Goal: Task Accomplishment & Management: Use online tool/utility

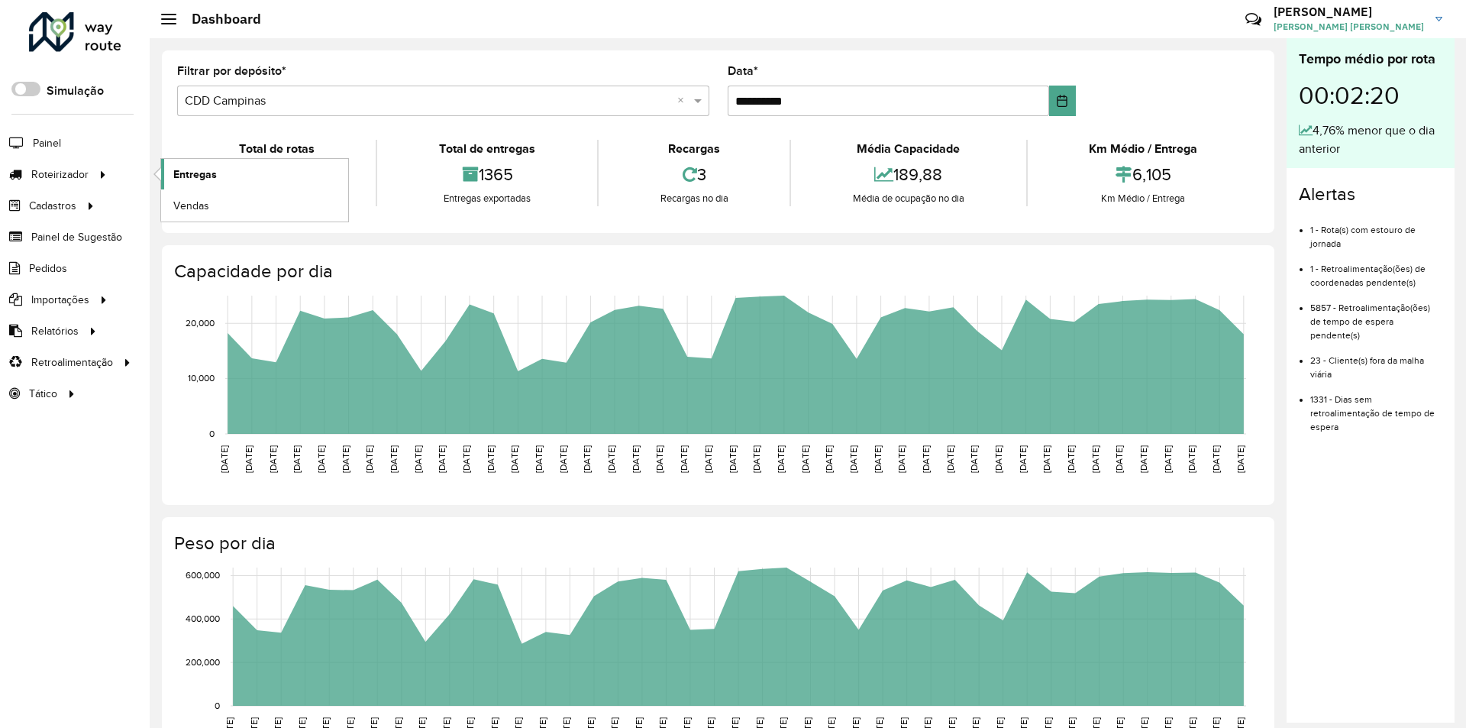
click at [183, 176] on span "Entregas" at bounding box center [195, 175] width 44 height 16
click at [186, 176] on span "Entregas" at bounding box center [195, 175] width 44 height 16
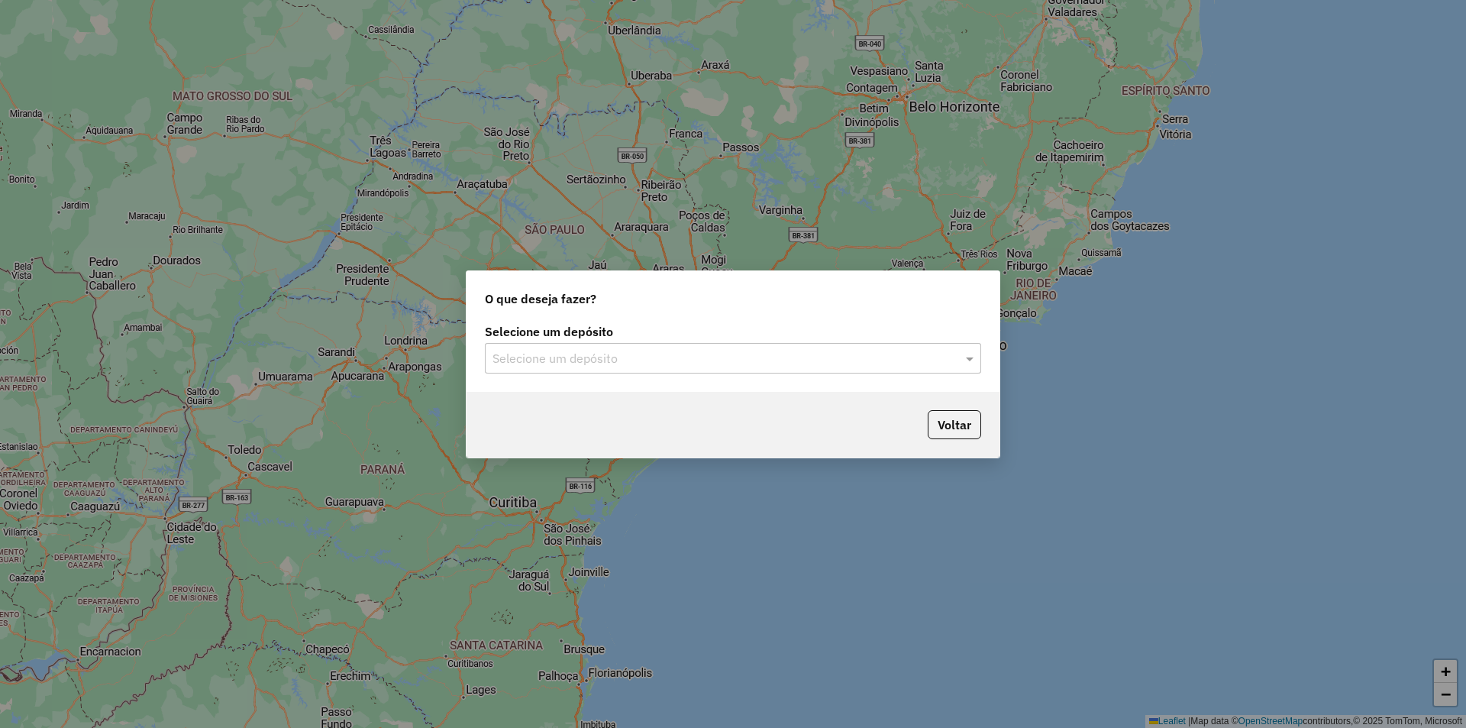
click at [556, 364] on input "text" at bounding box center [718, 359] width 451 height 18
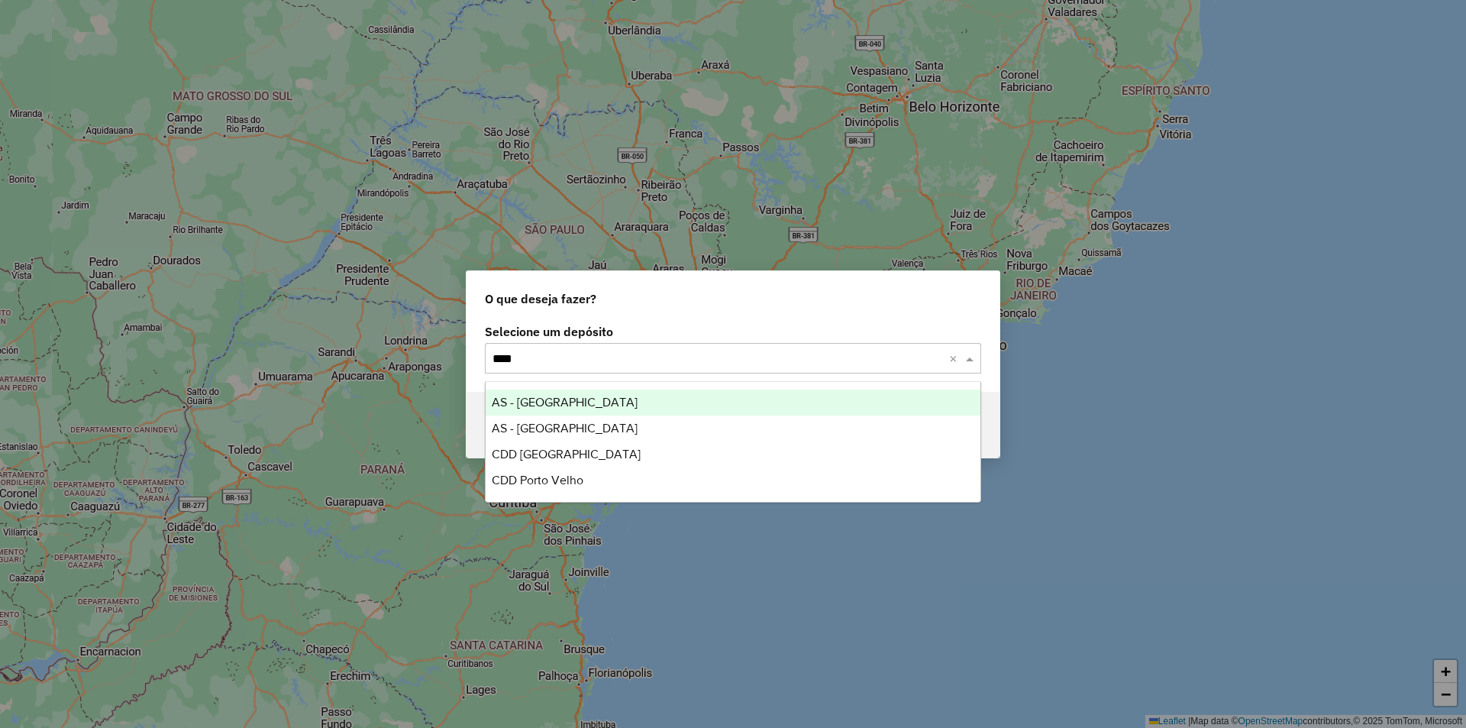
type input "*****"
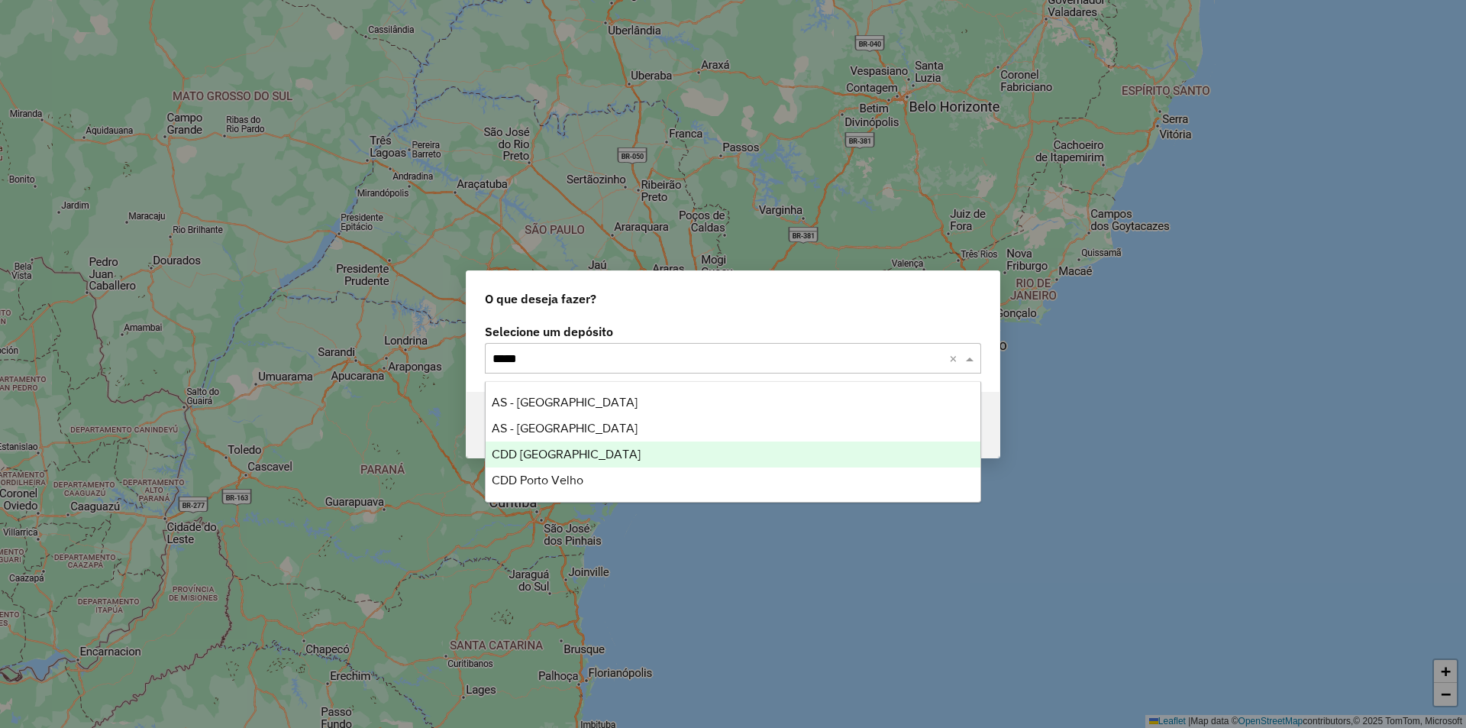
click at [561, 448] on span "CDD Porto Alegre" at bounding box center [566, 454] width 149 height 13
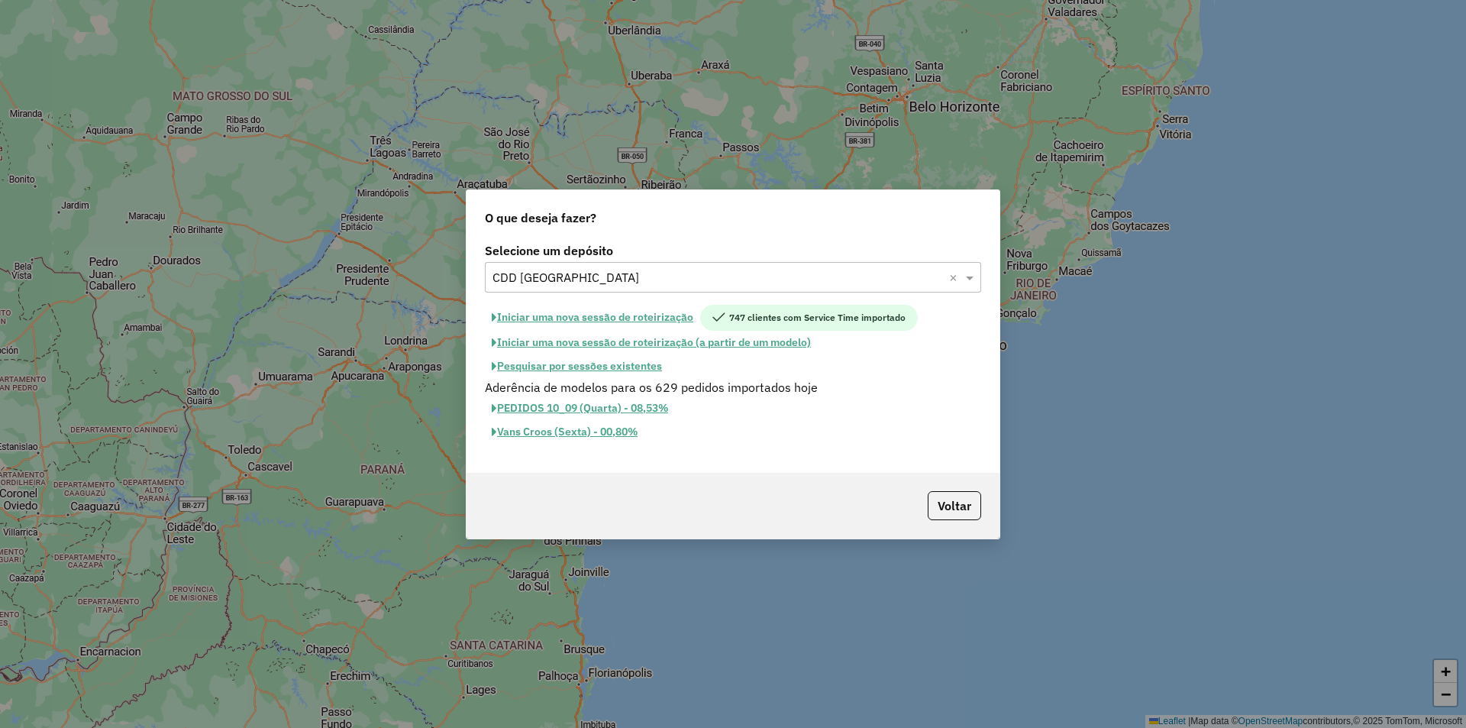
click at [588, 318] on button "Iniciar uma nova sessão de roteirização" at bounding box center [592, 318] width 215 height 26
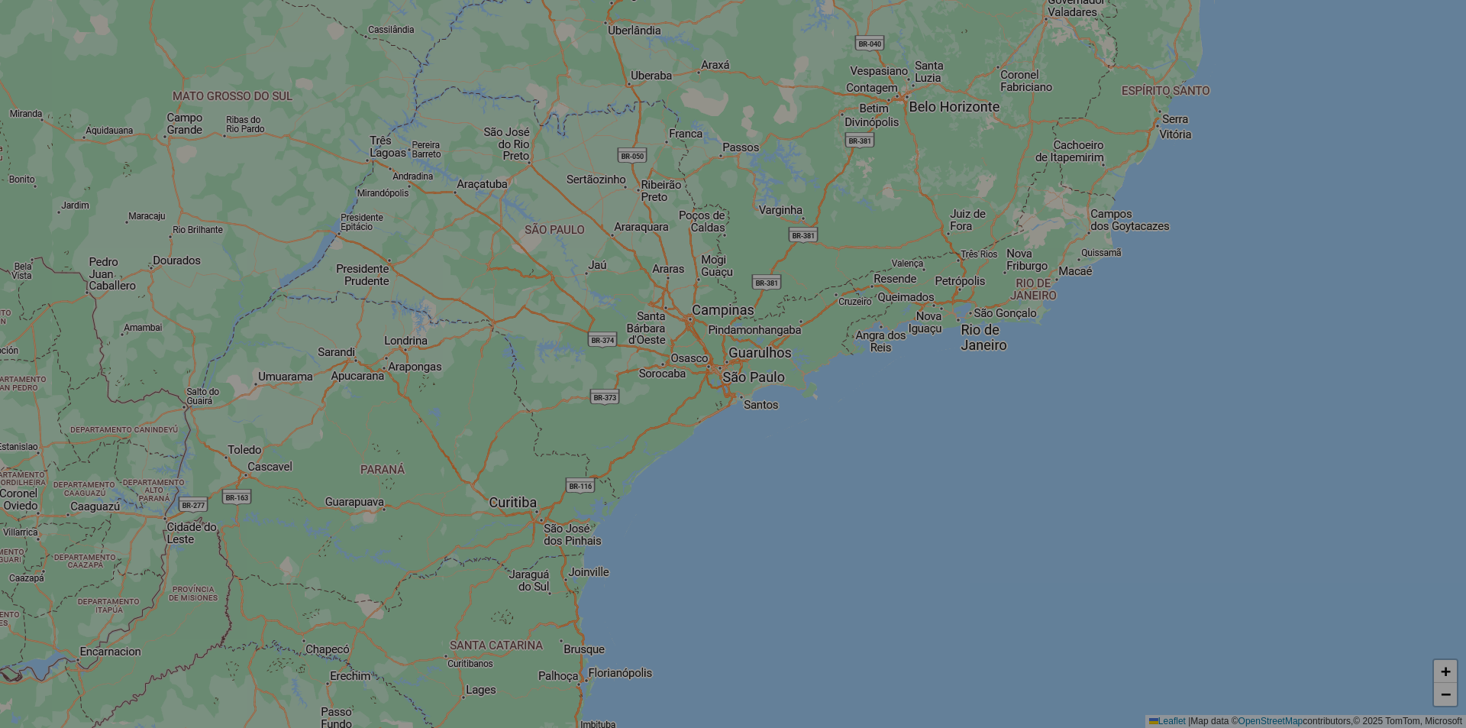
select select "*"
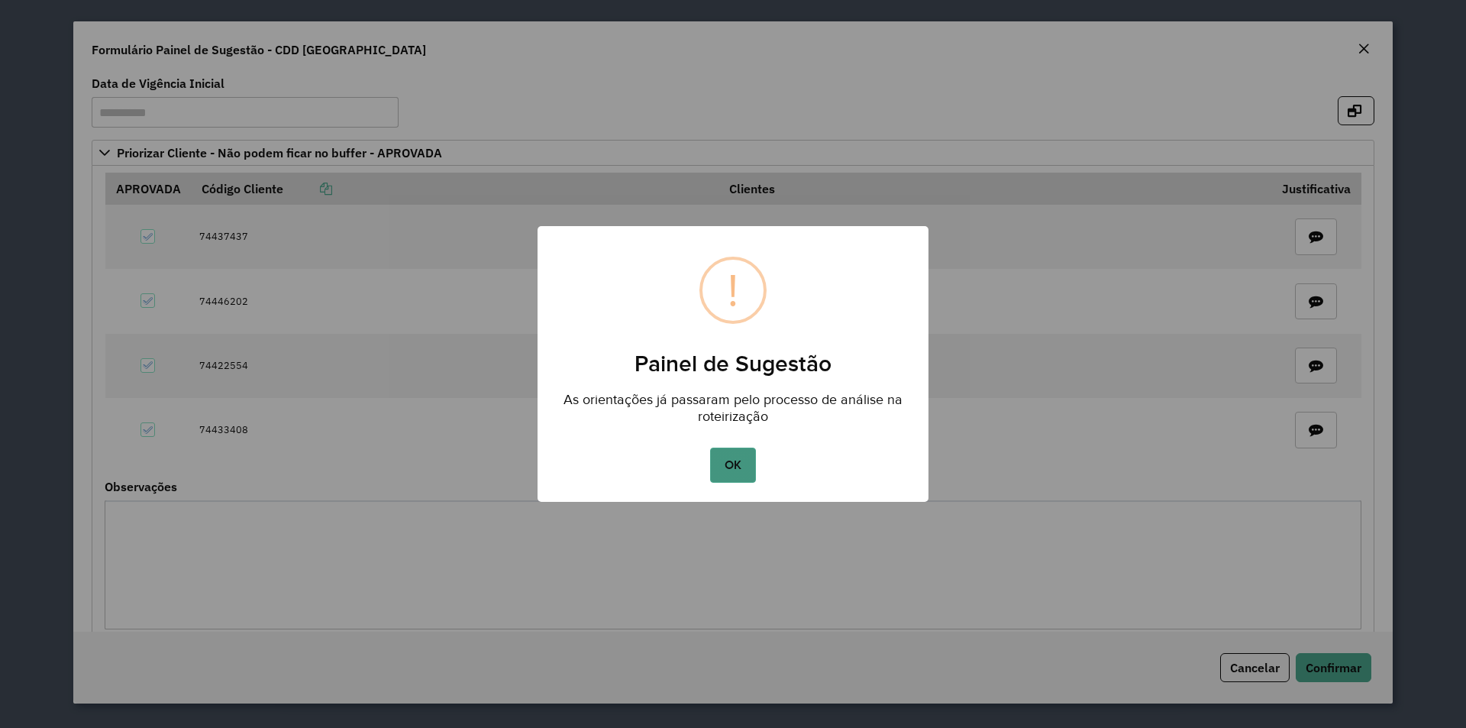
click at [732, 458] on button "OK" at bounding box center [732, 465] width 45 height 35
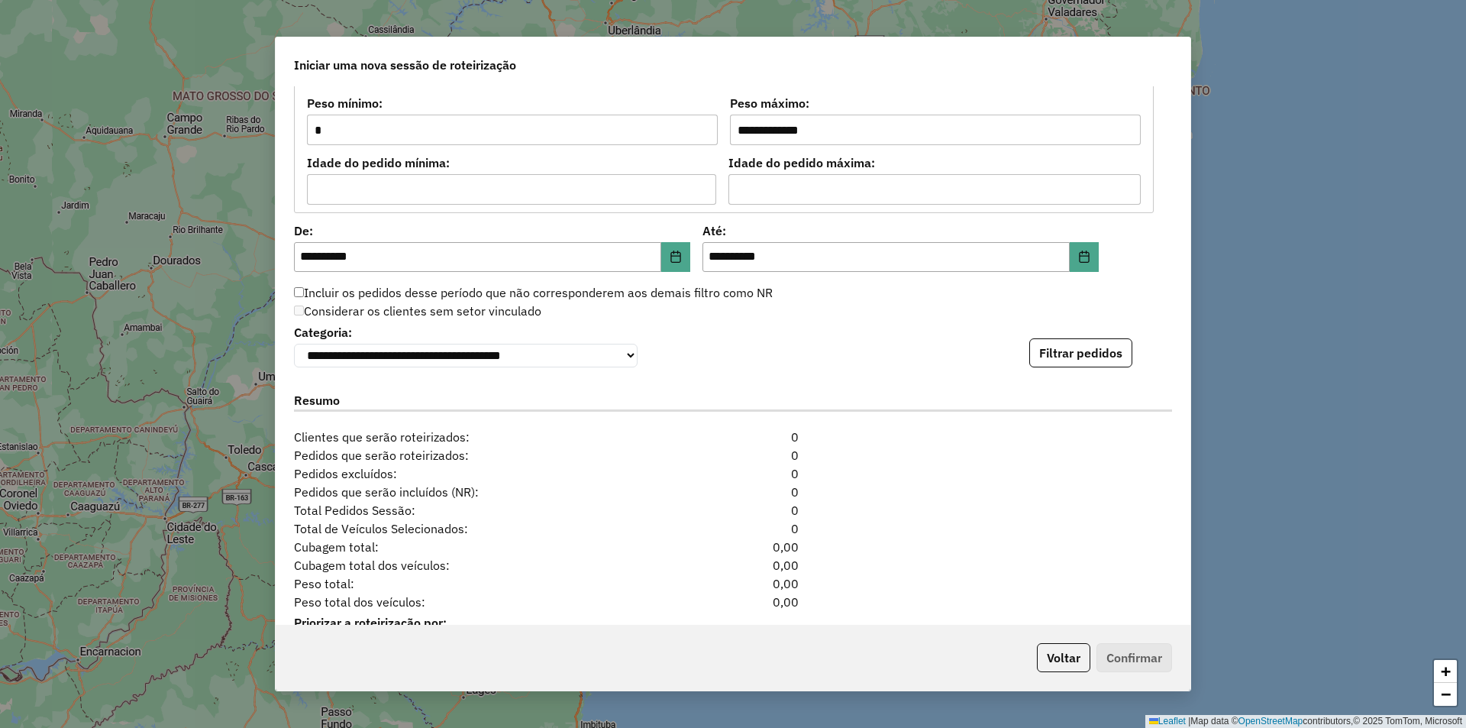
scroll to position [1463, 0]
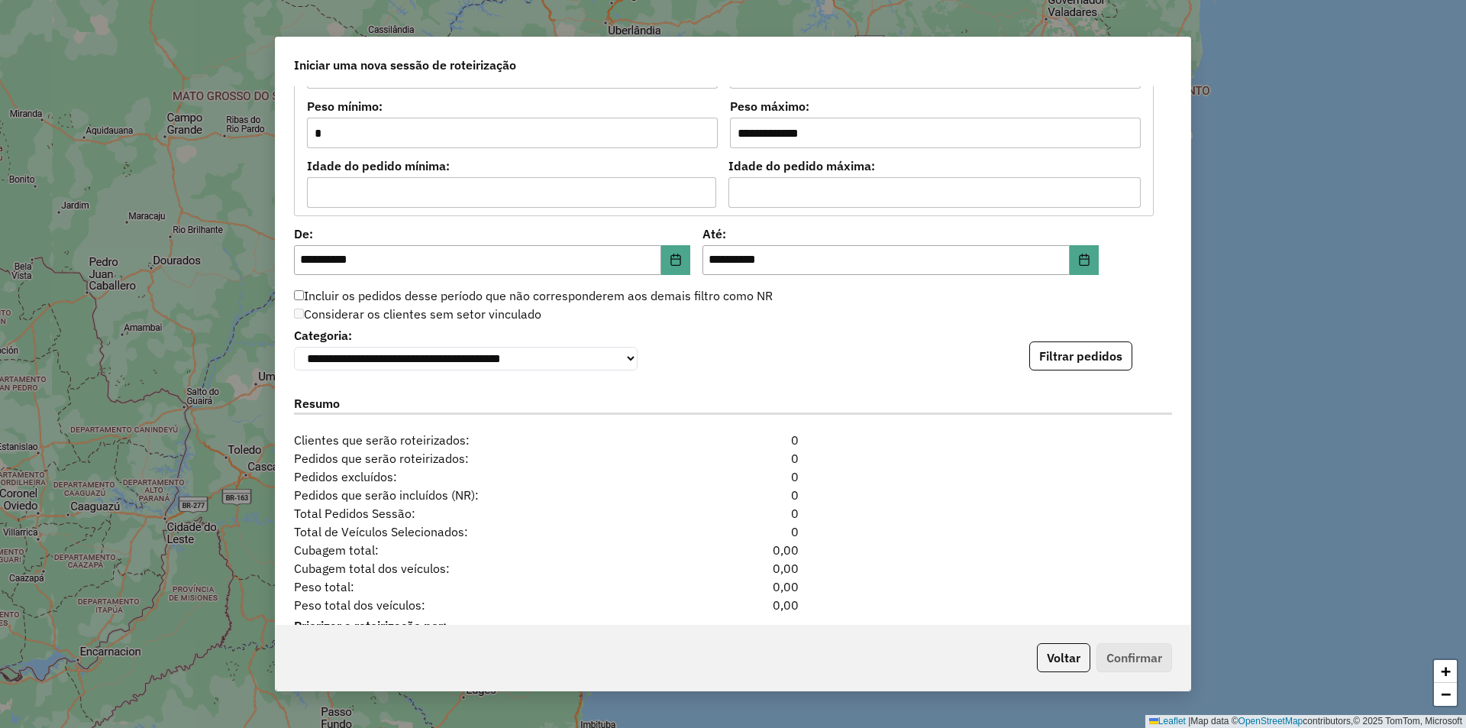
drag, startPoint x: 1069, startPoint y: 361, endPoint x: 1095, endPoint y: 386, distance: 35.6
click at [1072, 362] on button "Filtrar pedidos" at bounding box center [1081, 355] width 103 height 29
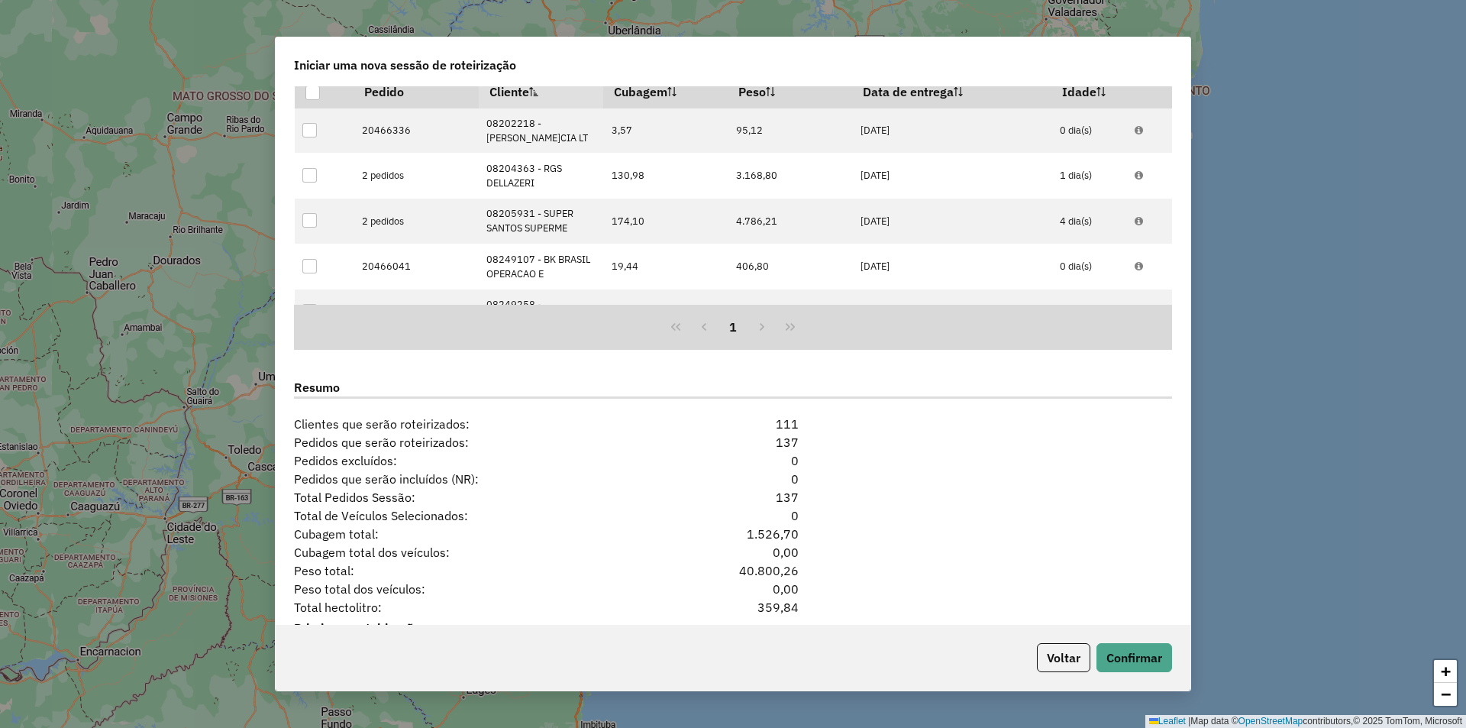
scroll to position [1891, 0]
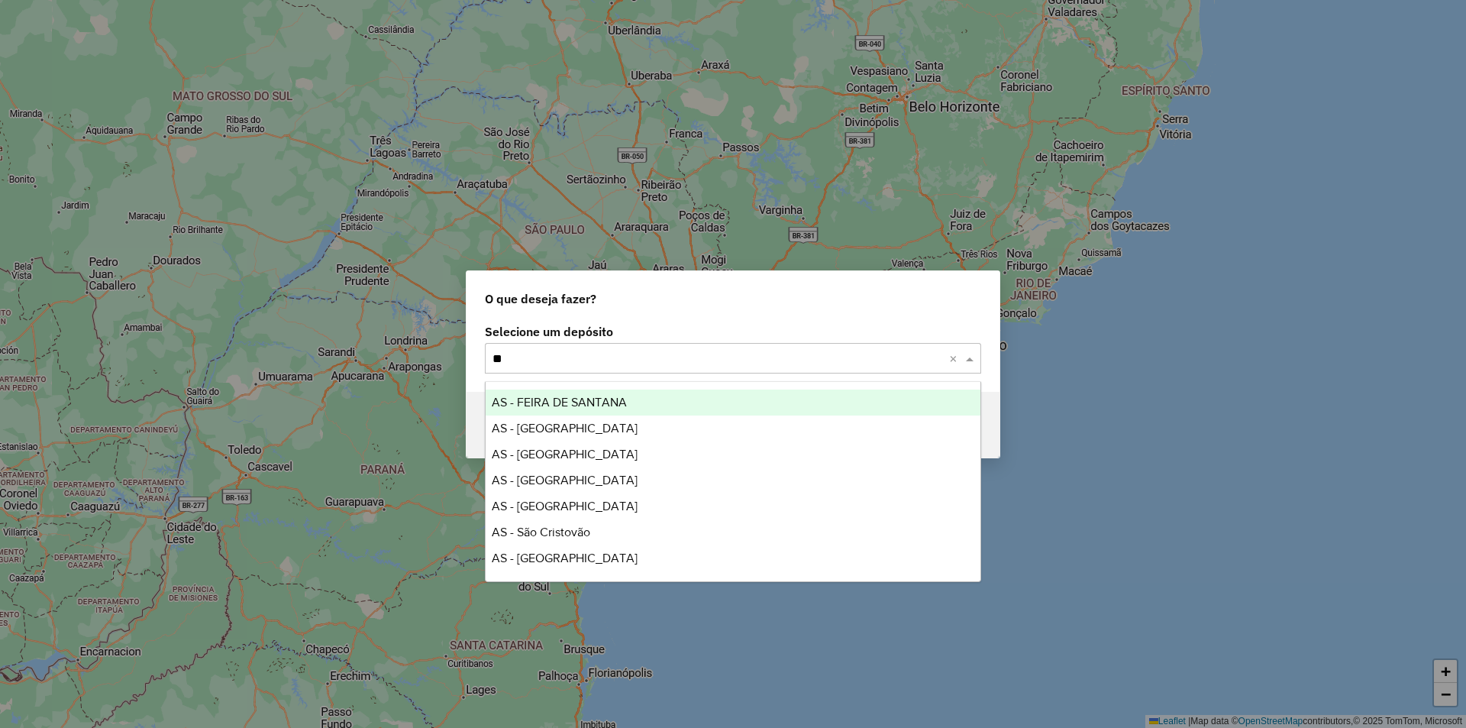
type input "***"
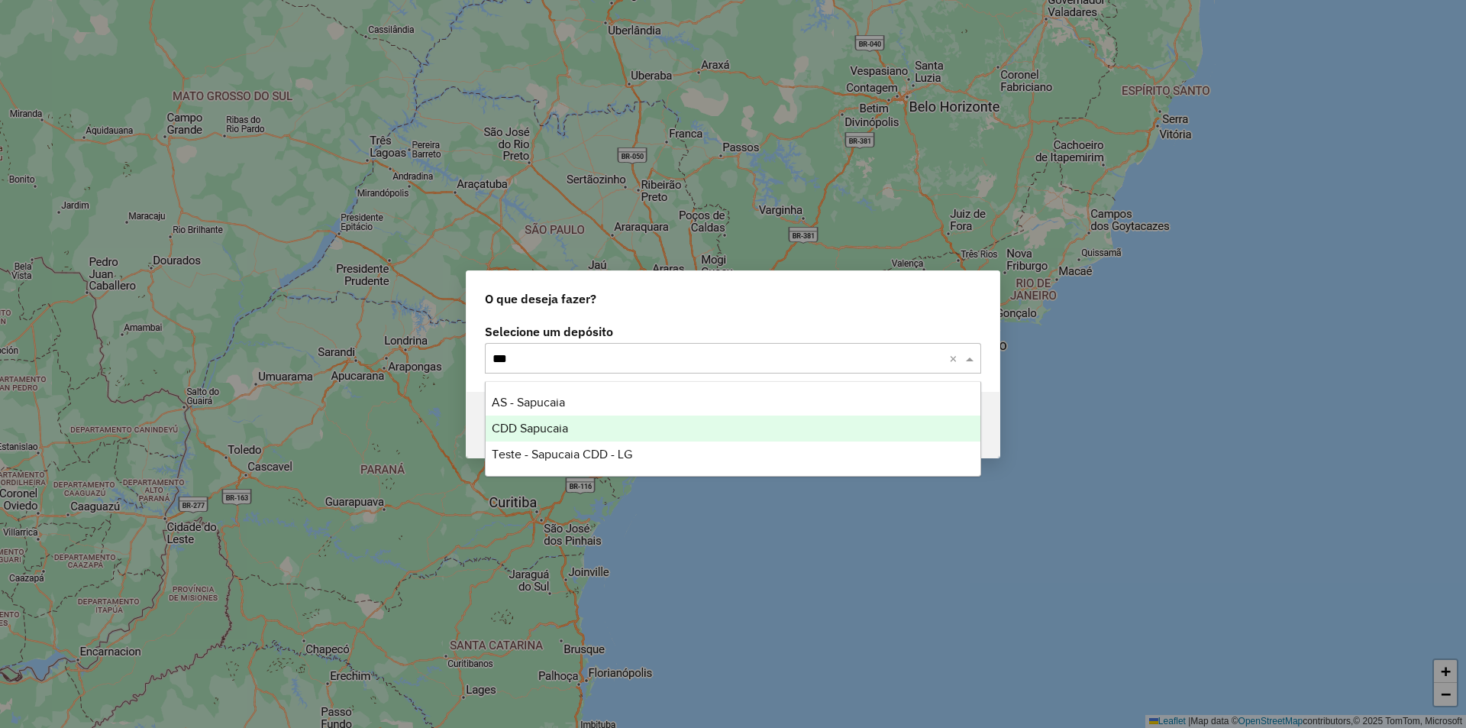
click at [555, 428] on span "CDD Sapucaia" at bounding box center [530, 428] width 76 height 13
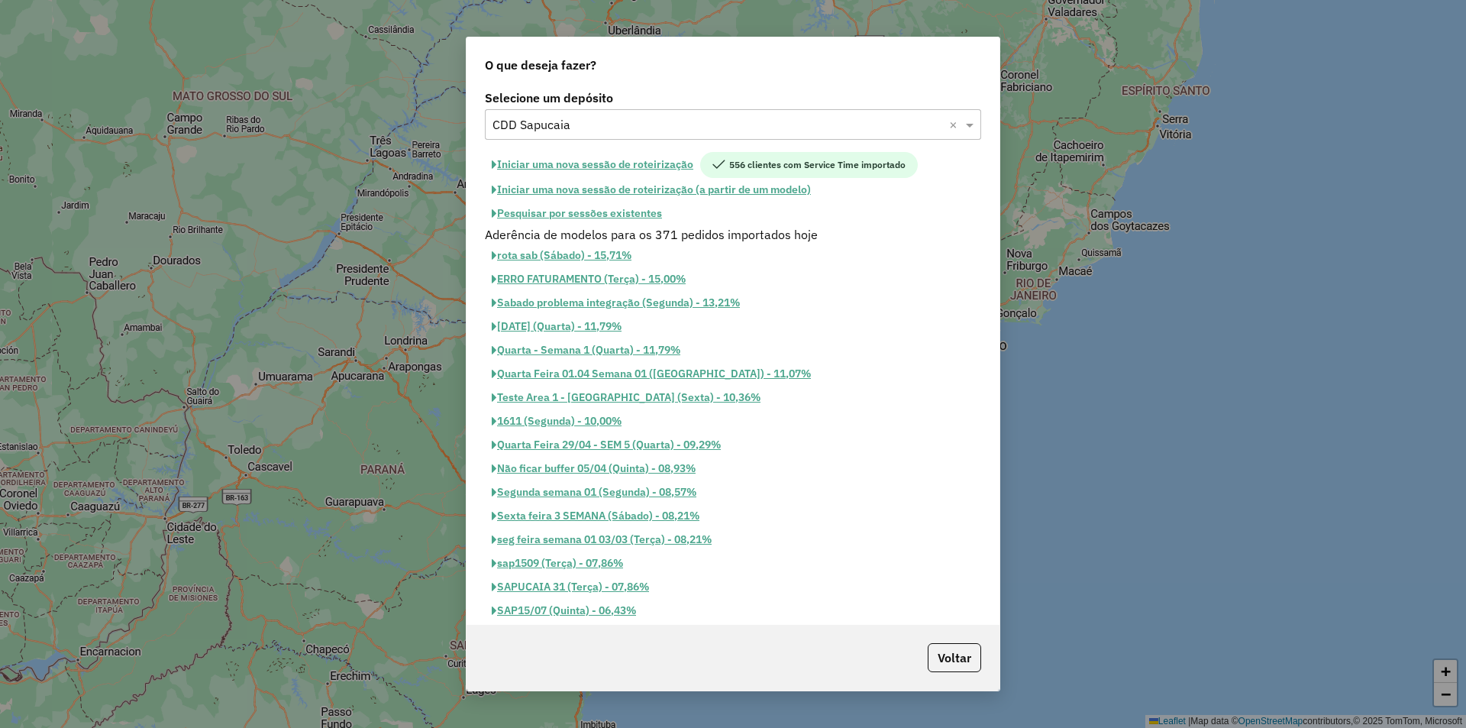
click at [622, 215] on button "Pesquisar por sessões existentes" at bounding box center [577, 214] width 184 height 24
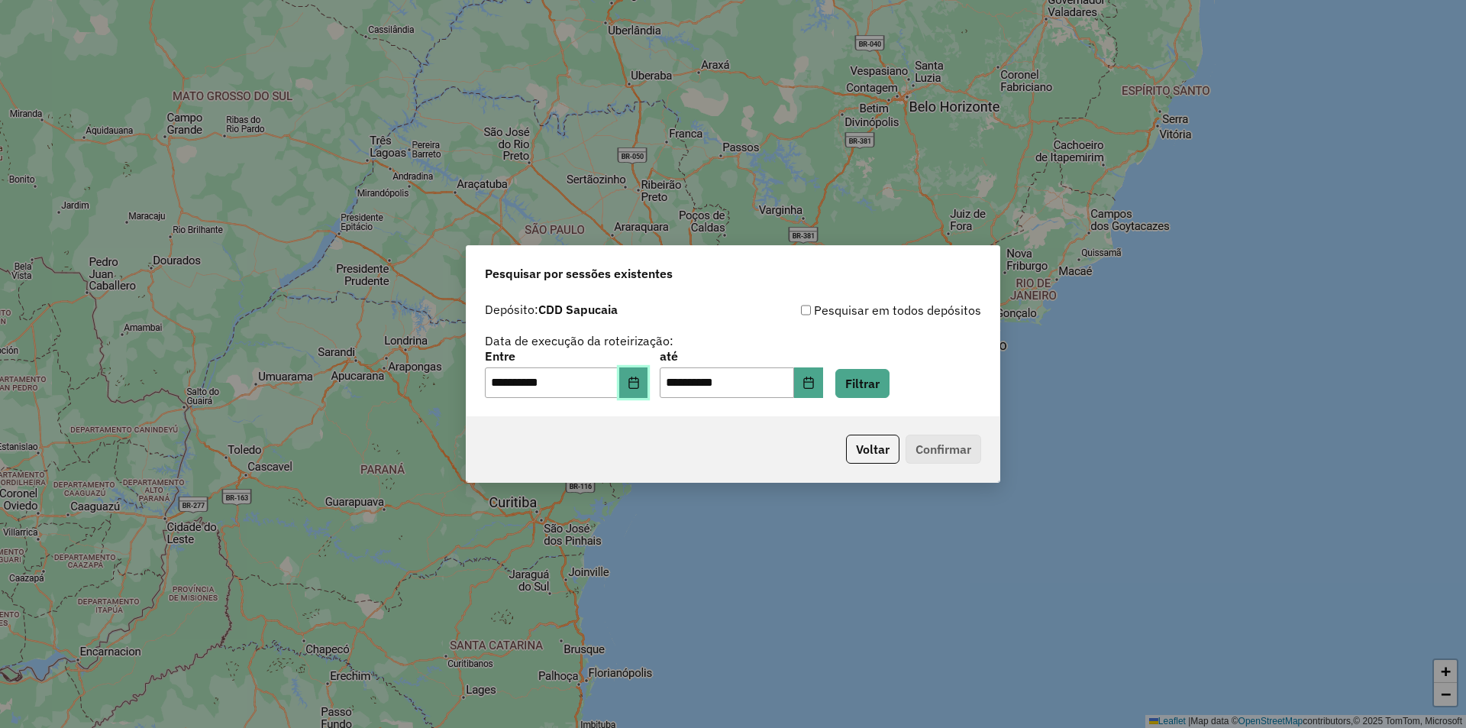
click at [645, 372] on button "Choose Date" at bounding box center [633, 382] width 29 height 31
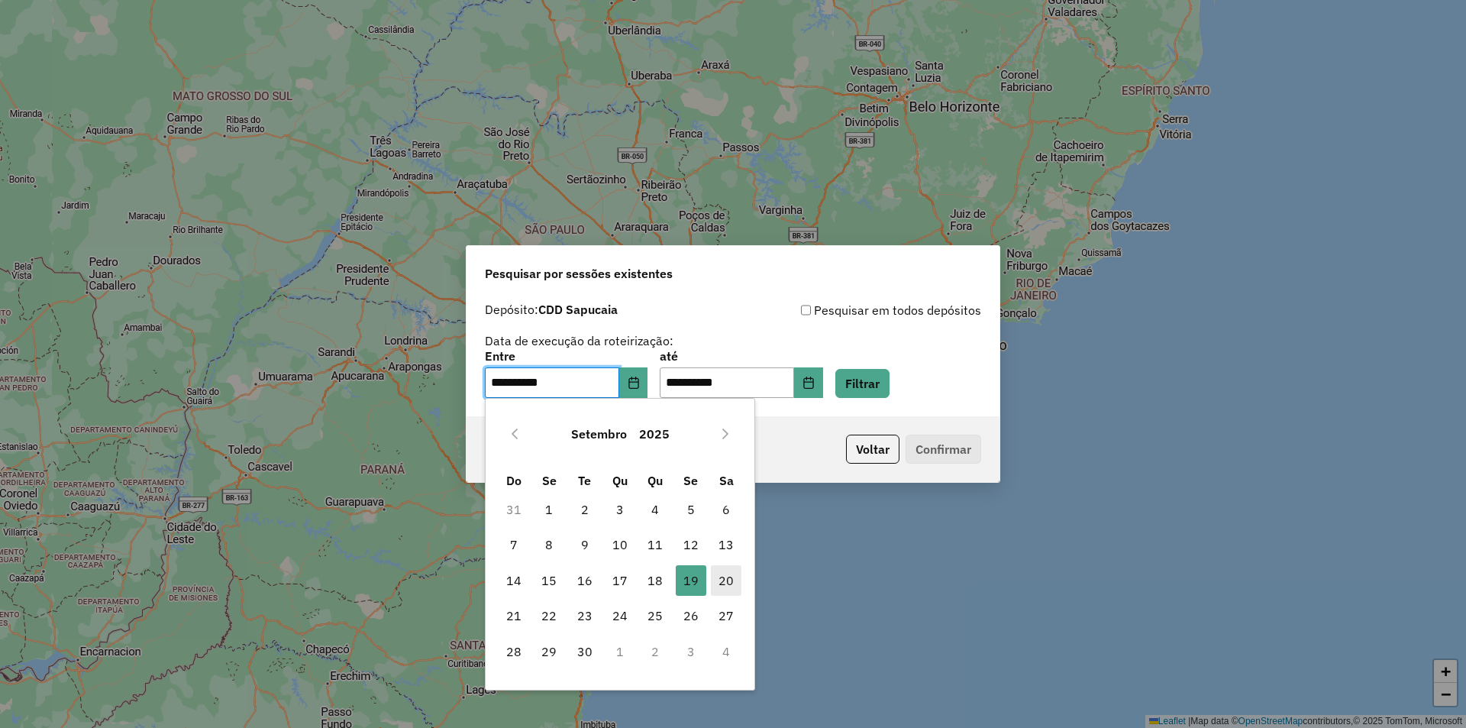
click at [727, 582] on span "20" at bounding box center [726, 580] width 31 height 31
type input "**********"
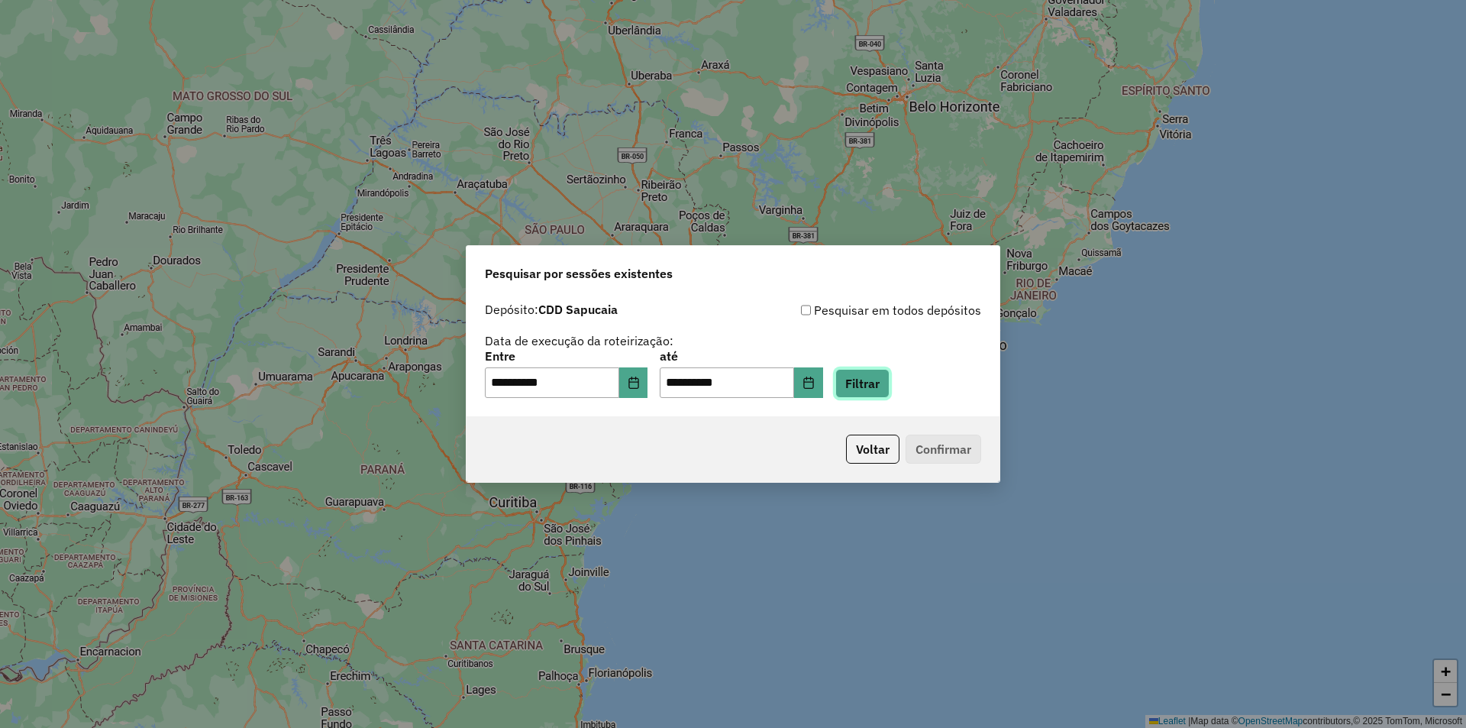
click at [890, 378] on button "Filtrar" at bounding box center [863, 383] width 54 height 29
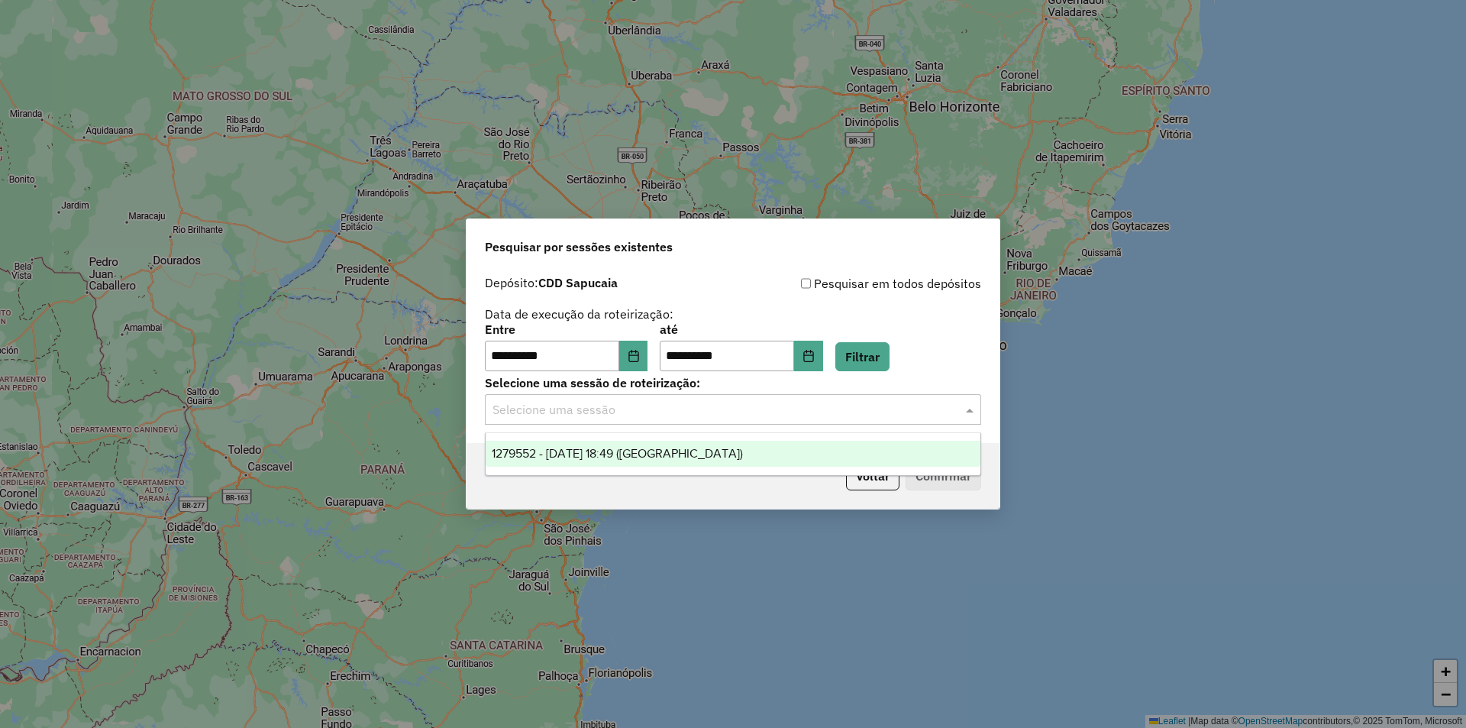
click at [965, 413] on span at bounding box center [971, 409] width 19 height 18
drag, startPoint x: 626, startPoint y: 464, endPoint x: 631, endPoint y: 458, distance: 8.1
click at [626, 464] on div "1279552 - [DATE] 18:49 ([GEOGRAPHIC_DATA])" at bounding box center [733, 454] width 495 height 26
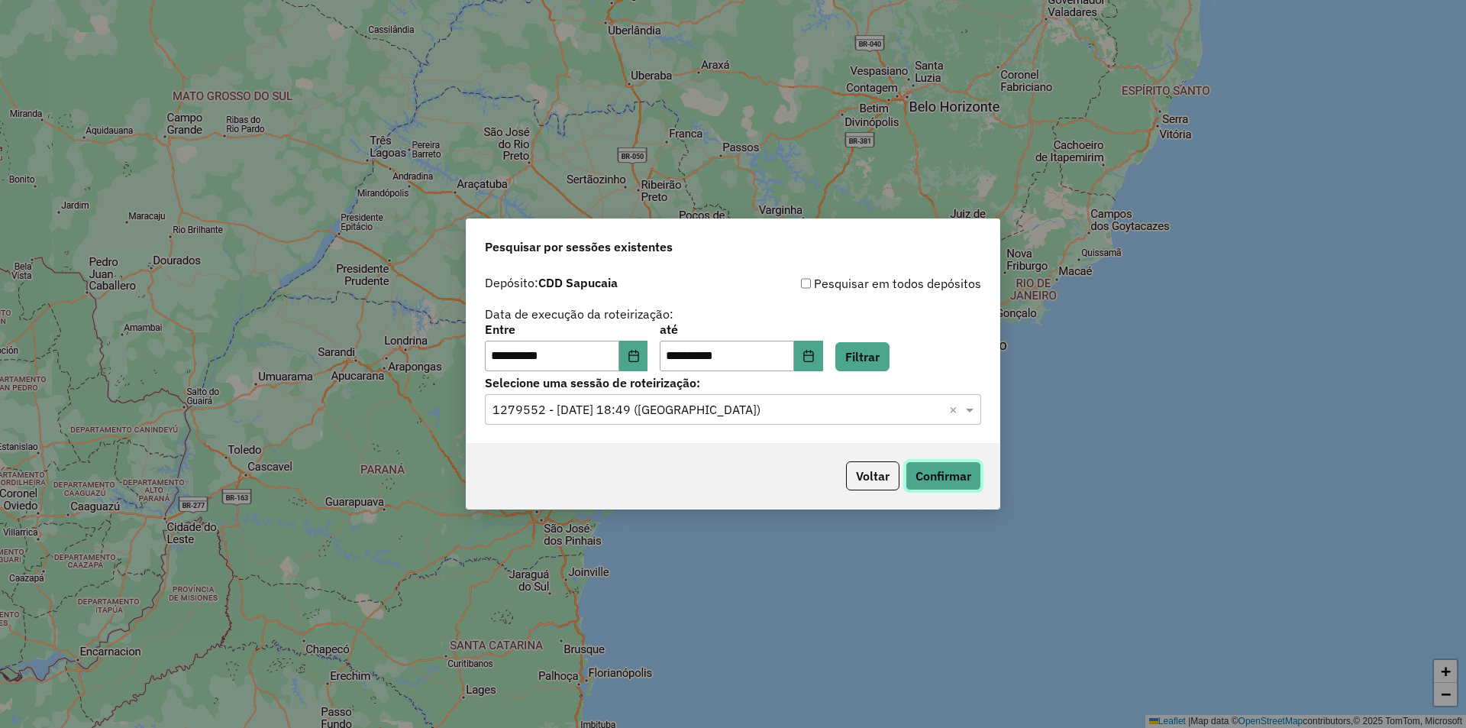
click at [939, 474] on button "Confirmar" at bounding box center [944, 475] width 76 height 29
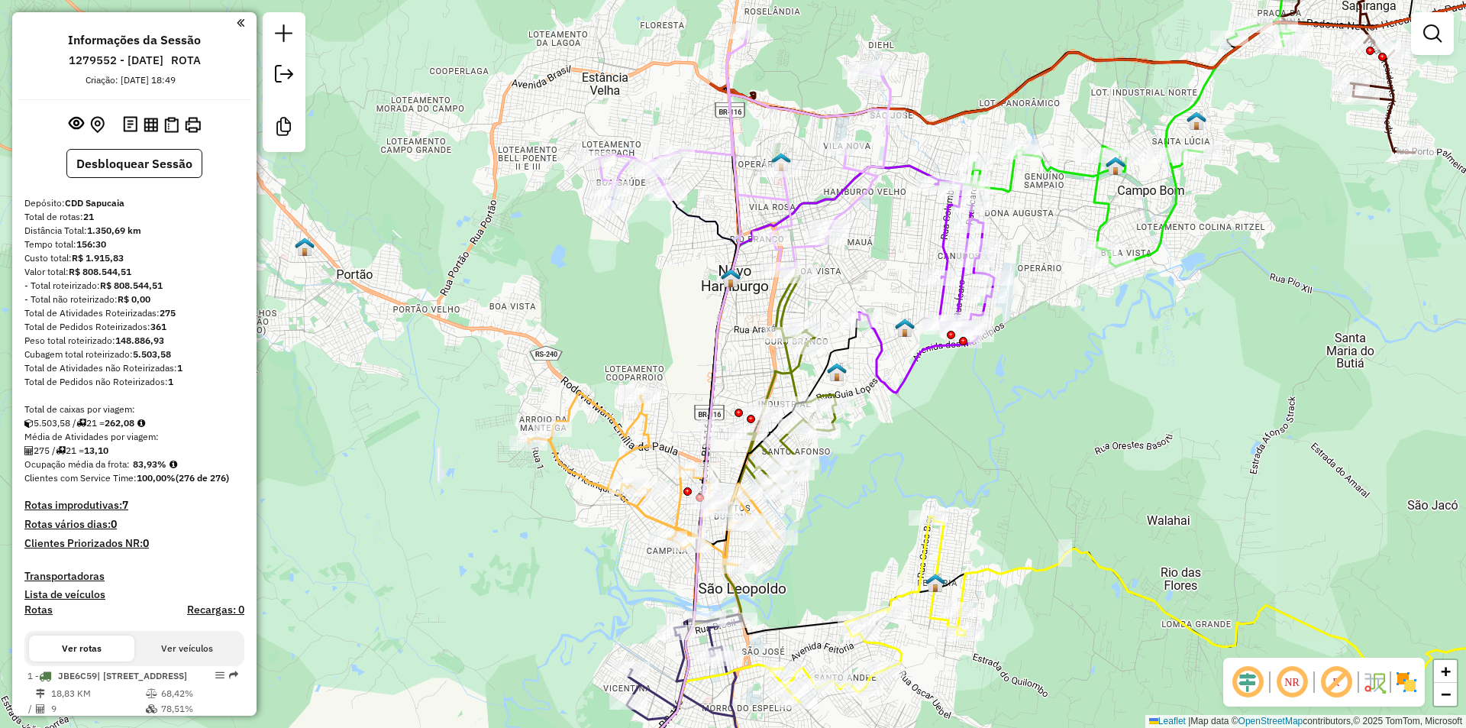
click at [630, 425] on icon at bounding box center [654, 479] width 251 height 173
select select "**********"
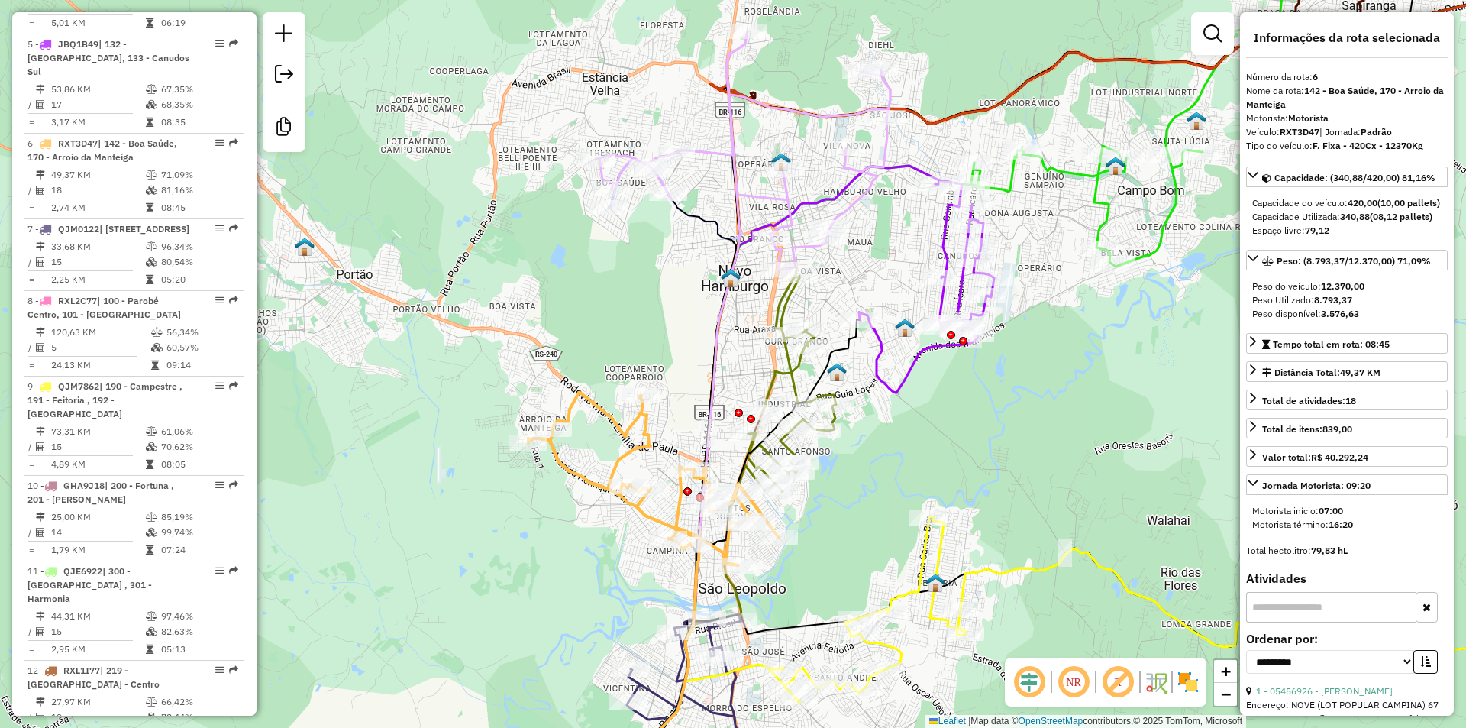
scroll to position [1082, 0]
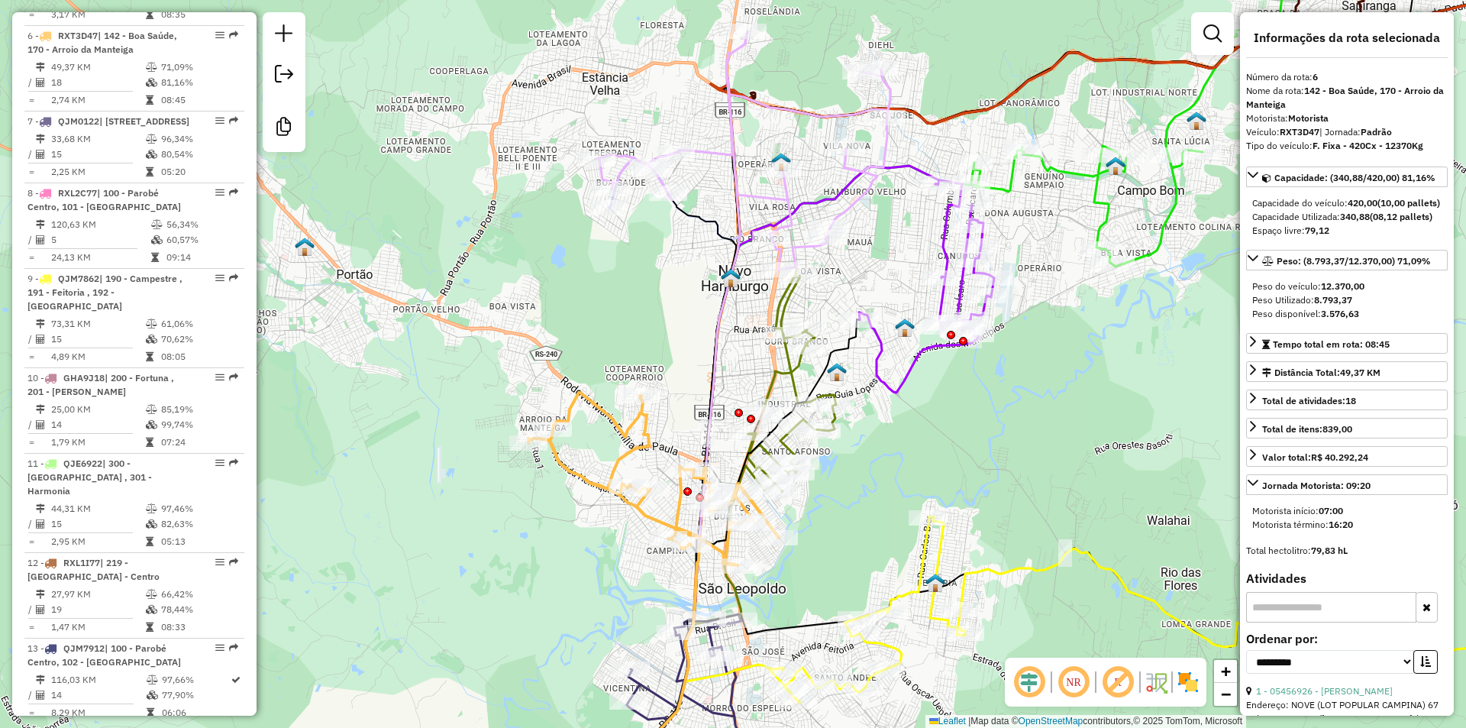
click at [788, 371] on icon at bounding box center [792, 380] width 89 height 224
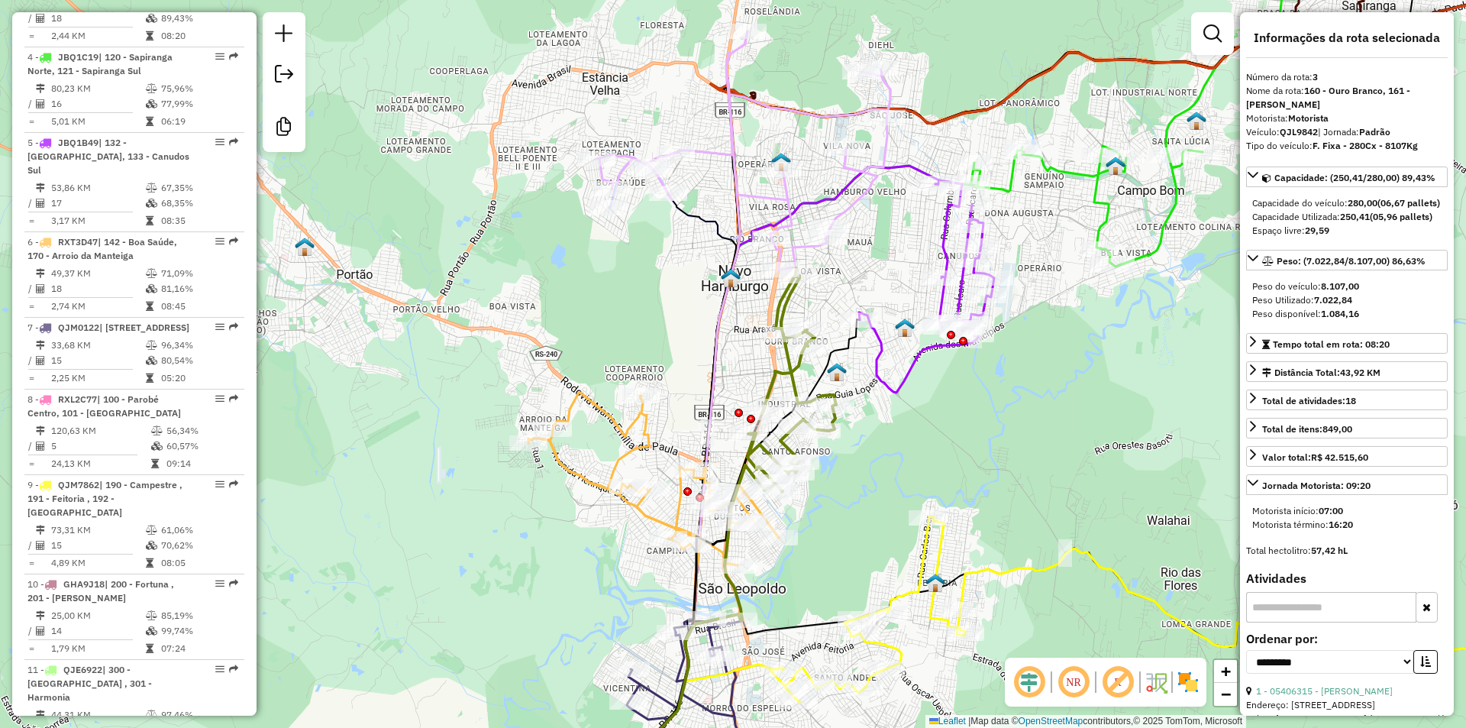
scroll to position [825, 0]
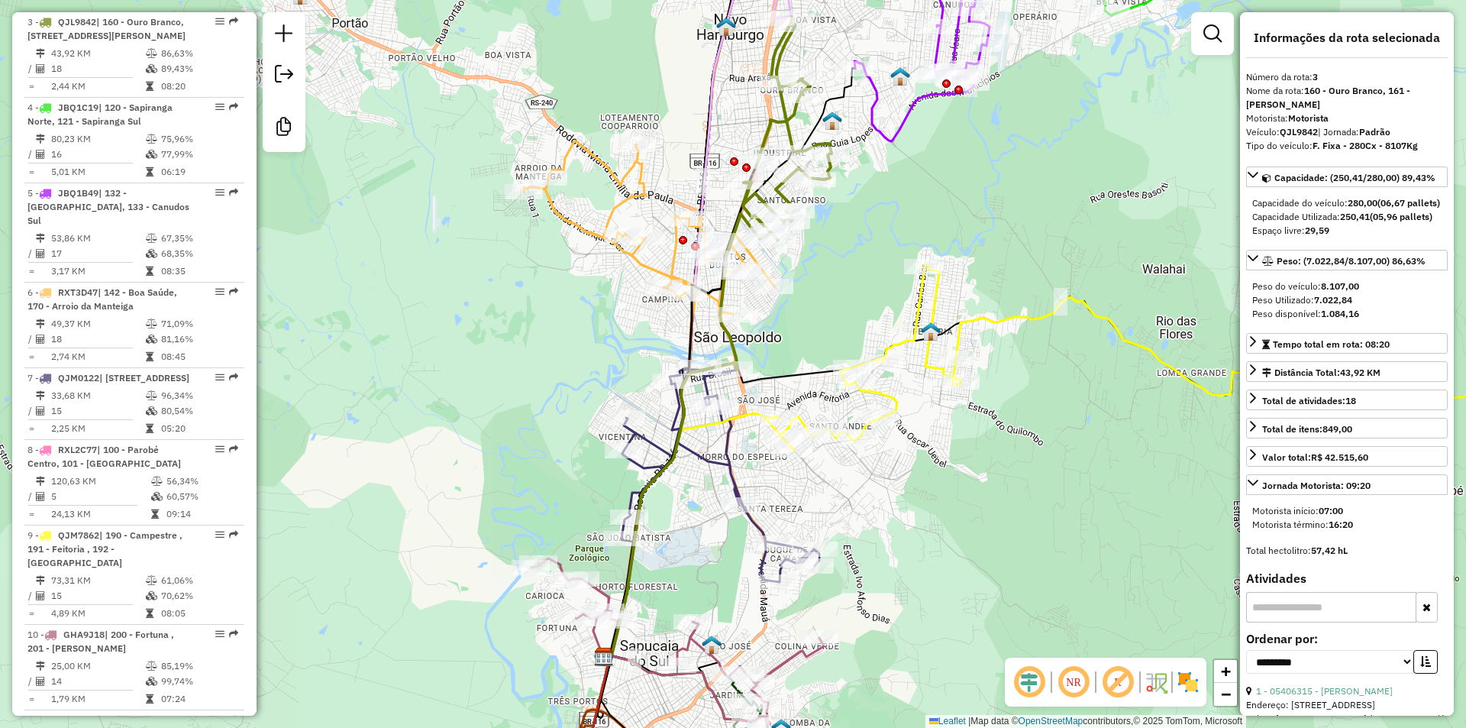
click at [729, 447] on icon at bounding box center [721, 472] width 198 height 219
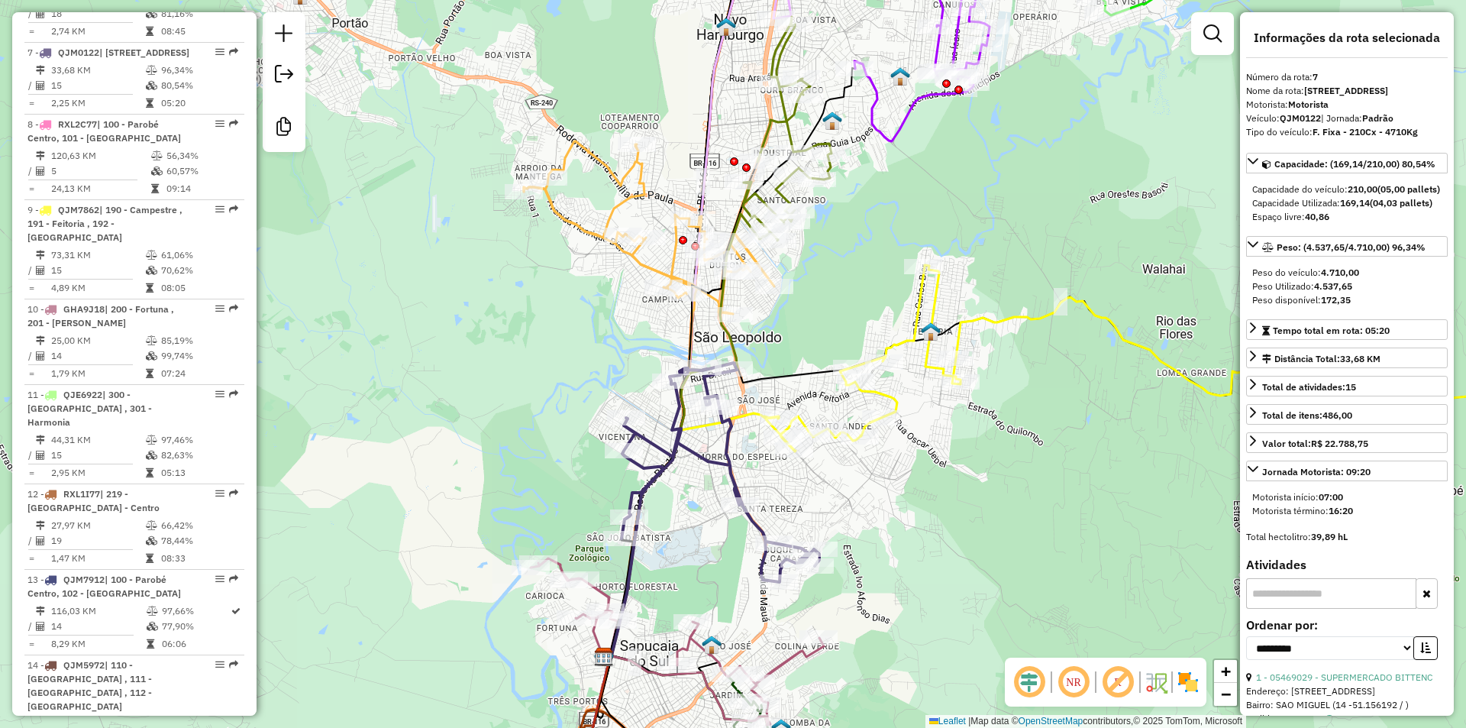
scroll to position [1167, 0]
